Goal: Information Seeking & Learning: Check status

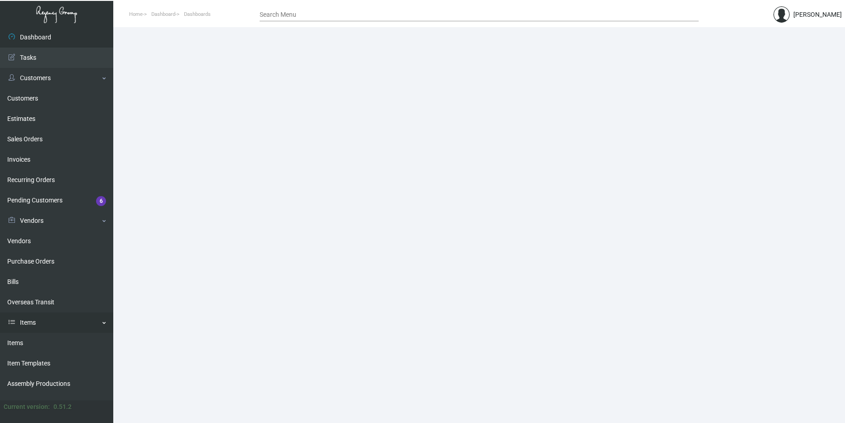
click at [68, 324] on link "Items" at bounding box center [56, 323] width 113 height 20
click at [37, 321] on link "Items" at bounding box center [56, 323] width 113 height 20
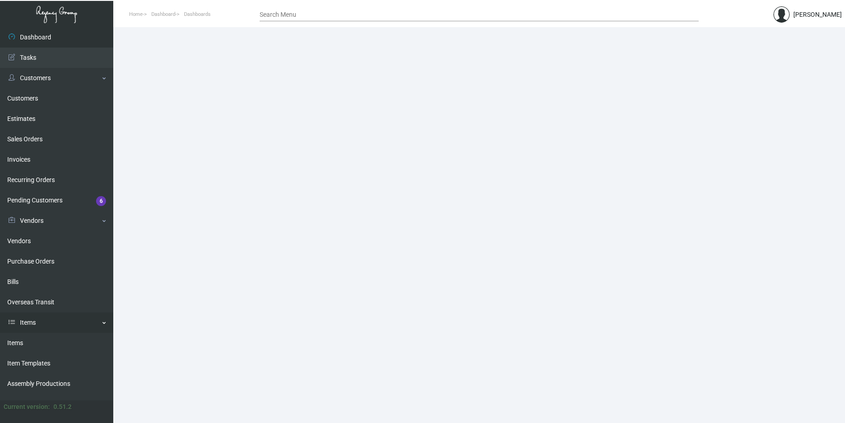
click at [37, 321] on link "Items" at bounding box center [56, 323] width 113 height 20
click at [35, 334] on link "Items" at bounding box center [56, 343] width 113 height 20
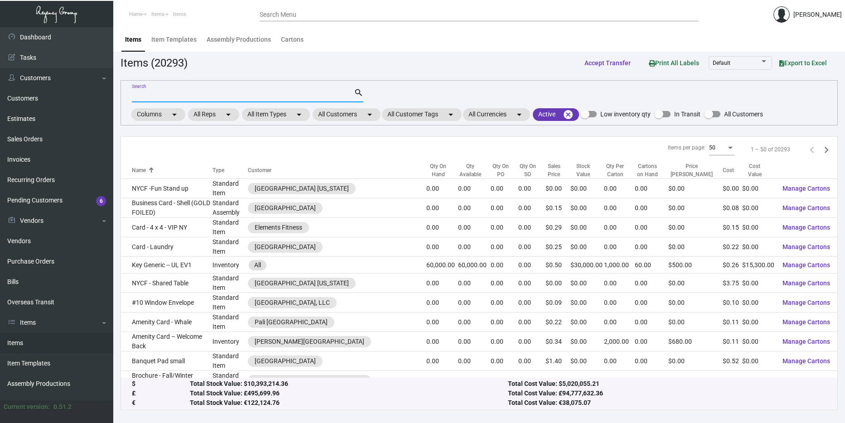
click at [171, 97] on input "Search" at bounding box center [243, 95] width 222 height 7
click at [338, 116] on mat-chip "All Customers arrow_drop_down" at bounding box center [347, 114] width 68 height 13
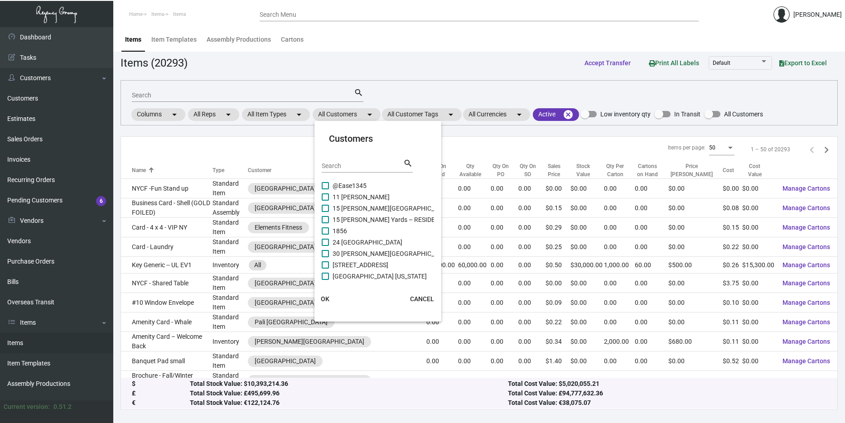
click at [340, 162] on div "Search" at bounding box center [363, 166] width 82 height 14
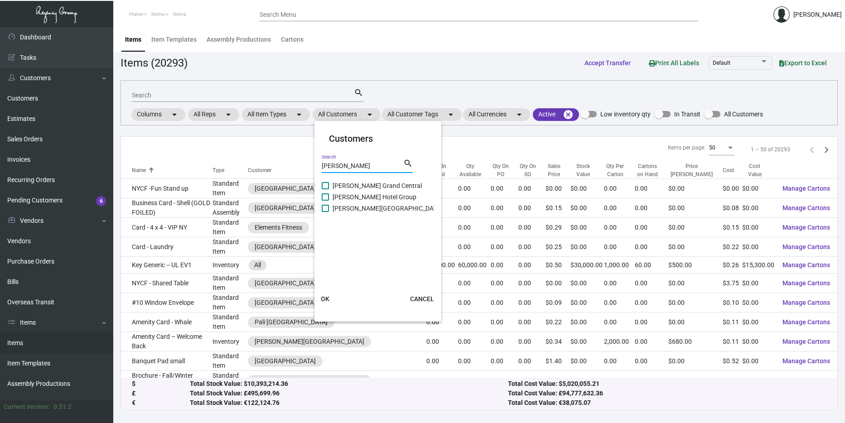
type input "[PERSON_NAME]"
click at [350, 184] on span "[PERSON_NAME] Grand Central" at bounding box center [377, 185] width 89 height 11
click at [325, 189] on input "[PERSON_NAME] Grand Central" at bounding box center [325, 189] width 0 height 0
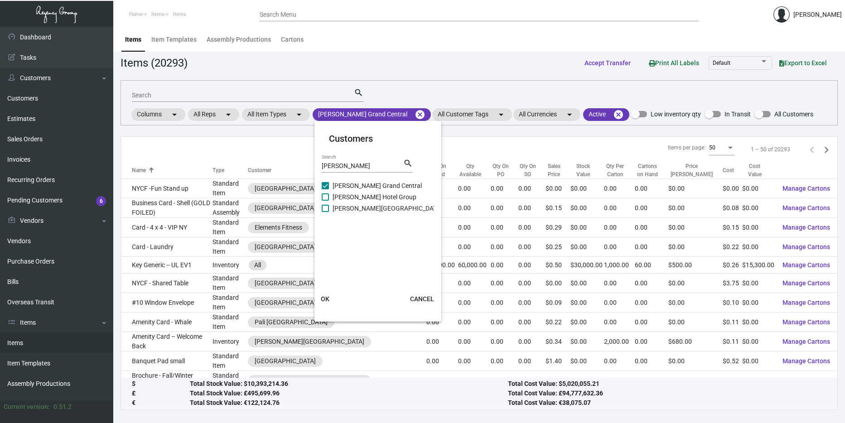
drag, startPoint x: 350, startPoint y: 190, endPoint x: 350, endPoint y: 210, distance: 20.4
click at [350, 190] on span "[PERSON_NAME] Grand Central" at bounding box center [377, 185] width 89 height 11
click at [325, 190] on input "[PERSON_NAME] Grand Central" at bounding box center [325, 189] width 0 height 0
checkbox input "false"
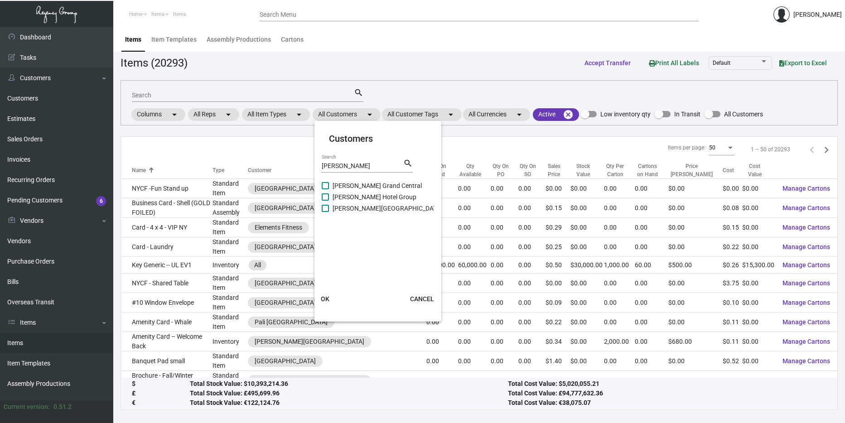
click at [348, 195] on span "[PERSON_NAME] Hotel Group" at bounding box center [375, 197] width 84 height 11
click at [325, 201] on input "[PERSON_NAME] Hotel Group" at bounding box center [325, 201] width 0 height 0
checkbox input "true"
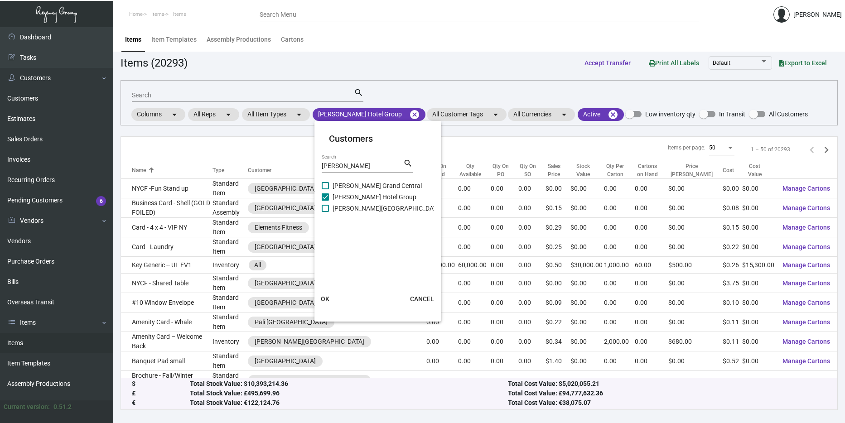
click at [349, 184] on span "[PERSON_NAME] Grand Central" at bounding box center [377, 185] width 89 height 11
click at [325, 189] on input "[PERSON_NAME] Grand Central" at bounding box center [325, 189] width 0 height 0
checkbox input "true"
click at [345, 208] on span "[PERSON_NAME][GEOGRAPHIC_DATA]" at bounding box center [388, 208] width 110 height 11
click at [325, 212] on input "[PERSON_NAME][GEOGRAPHIC_DATA]" at bounding box center [325, 212] width 0 height 0
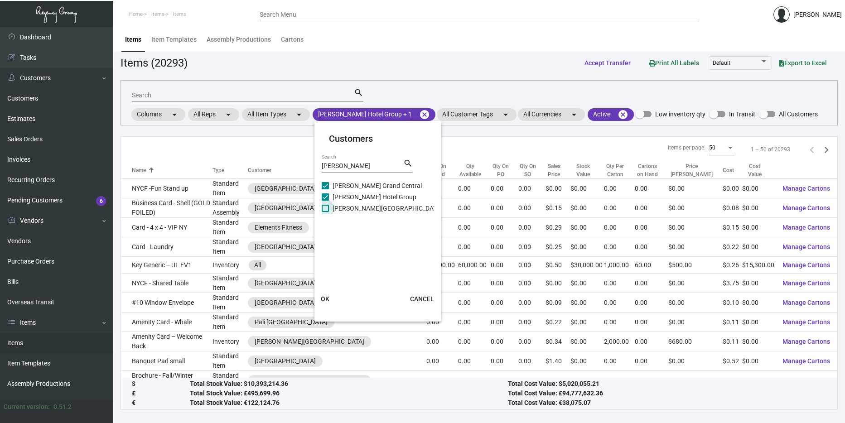
checkbox input "true"
click at [328, 299] on span "OK" at bounding box center [325, 299] width 9 height 7
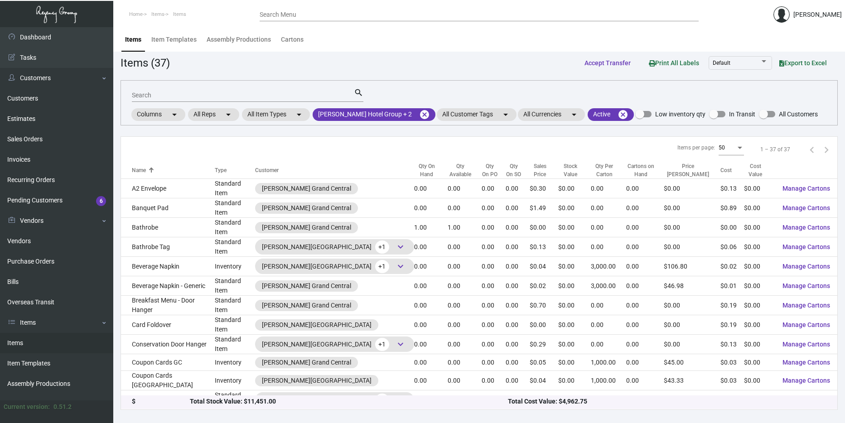
click at [250, 91] on div "Search" at bounding box center [243, 95] width 222 height 14
type input "loading"
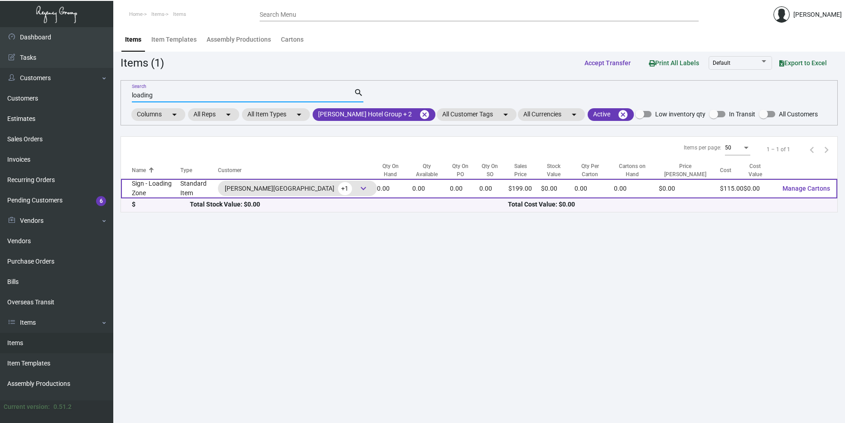
click at [189, 182] on td "Standard Item" at bounding box center [199, 188] width 38 height 19
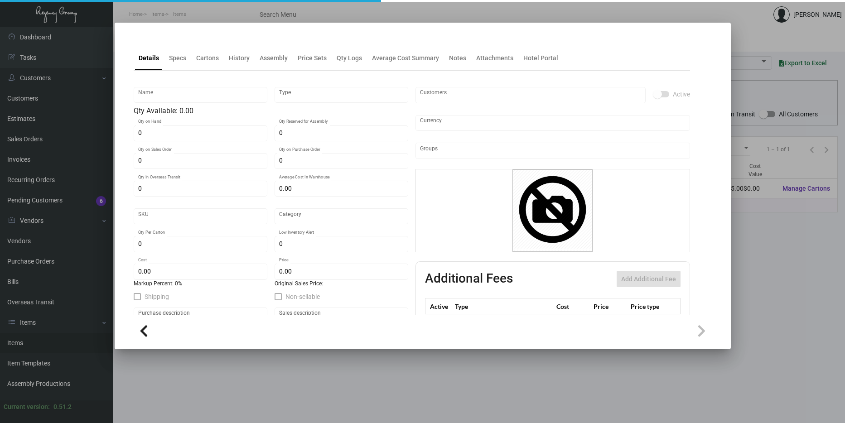
type input "Sign - Loading Zone"
type input "Standard Item"
type input "$ 0.00"
type input "Standard"
type input "$ 115.00"
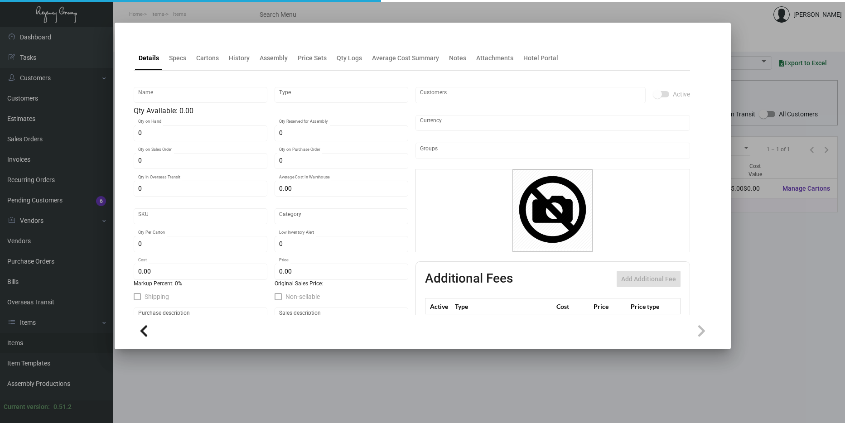
type input "$ 199.00"
checkbox input "true"
type input "United States Dollar $"
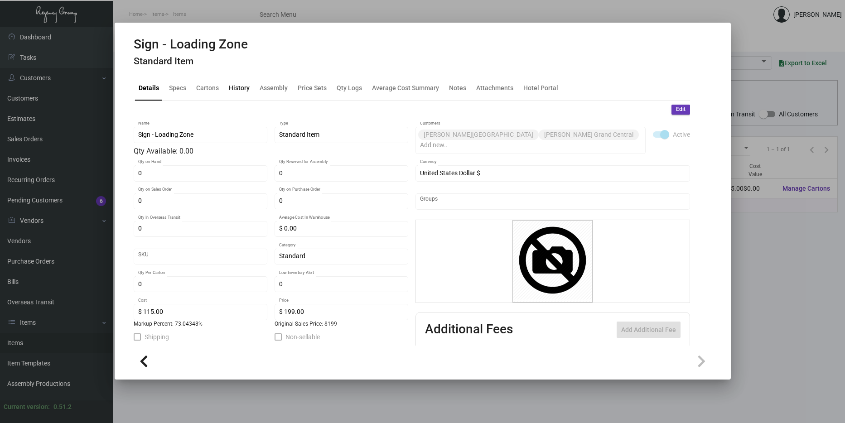
click at [247, 95] on div "History" at bounding box center [239, 89] width 28 height 22
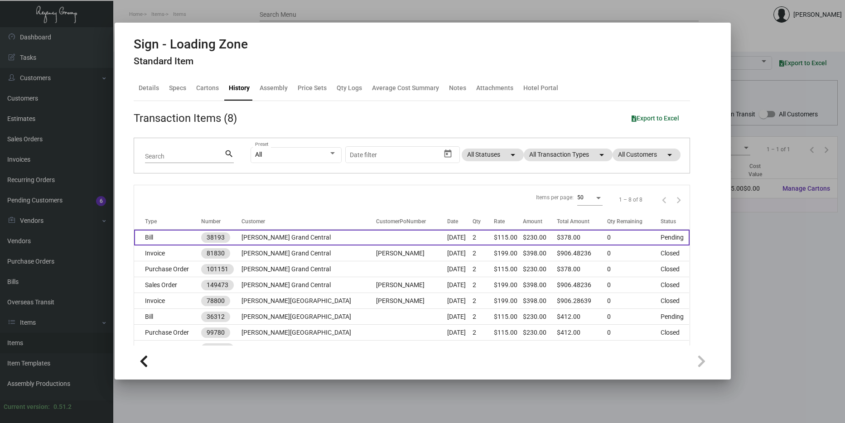
click at [285, 234] on td "[PERSON_NAME] Grand Central" at bounding box center [309, 238] width 135 height 16
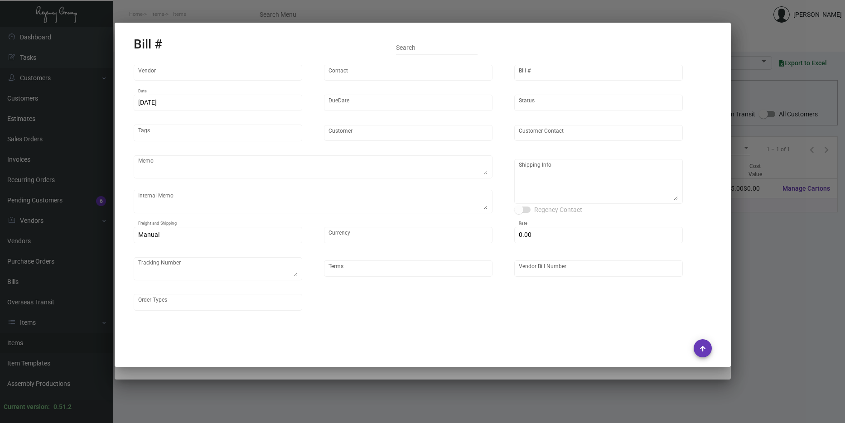
type input "[DOMAIN_NAME]"
type input "MISSING INFO MISSING INFO"
type input "38193"
type input "[DATE]"
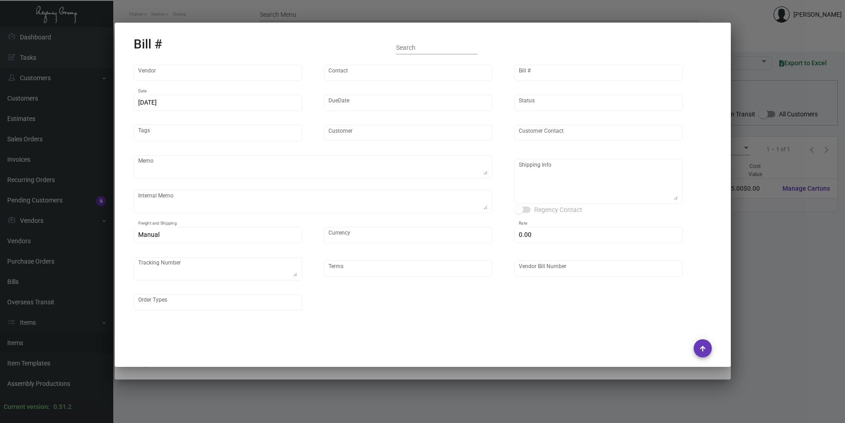
type input "[PERSON_NAME] Grand Central"
type input "[PERSON_NAME]"
type textarea "Repeat artwork from Previous PO 99780.BLIND ship."
type textarea "[PERSON_NAME] Grand Central - [PERSON_NAME] [STREET_ADDRESS][US_STATE]"
type input "United States Dollar $"
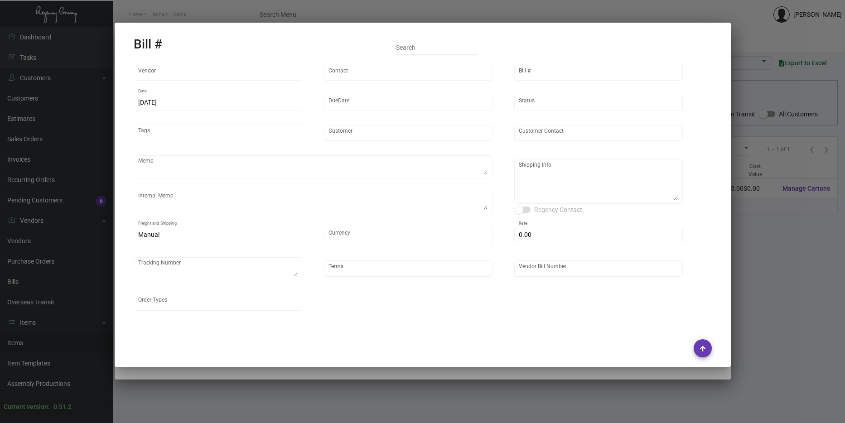
type input "$ 148.00"
type textarea "784128447030"
type input "Net 30"
type input "6863"
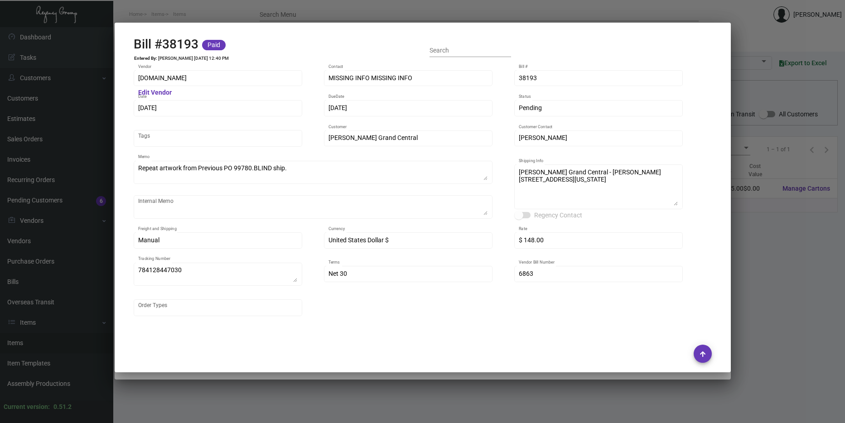
click at [456, 7] on div at bounding box center [422, 211] width 845 height 423
